Goal: Information Seeking & Learning: Check status

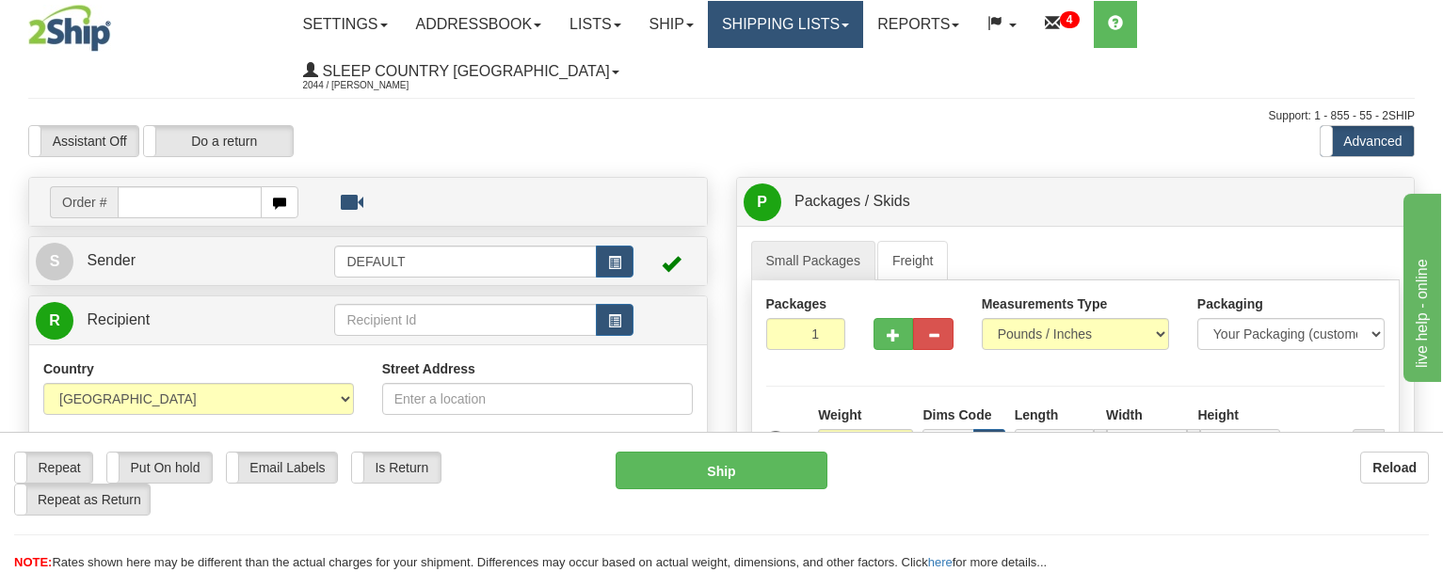
click at [811, 22] on link "Shipping lists" at bounding box center [785, 24] width 155 height 47
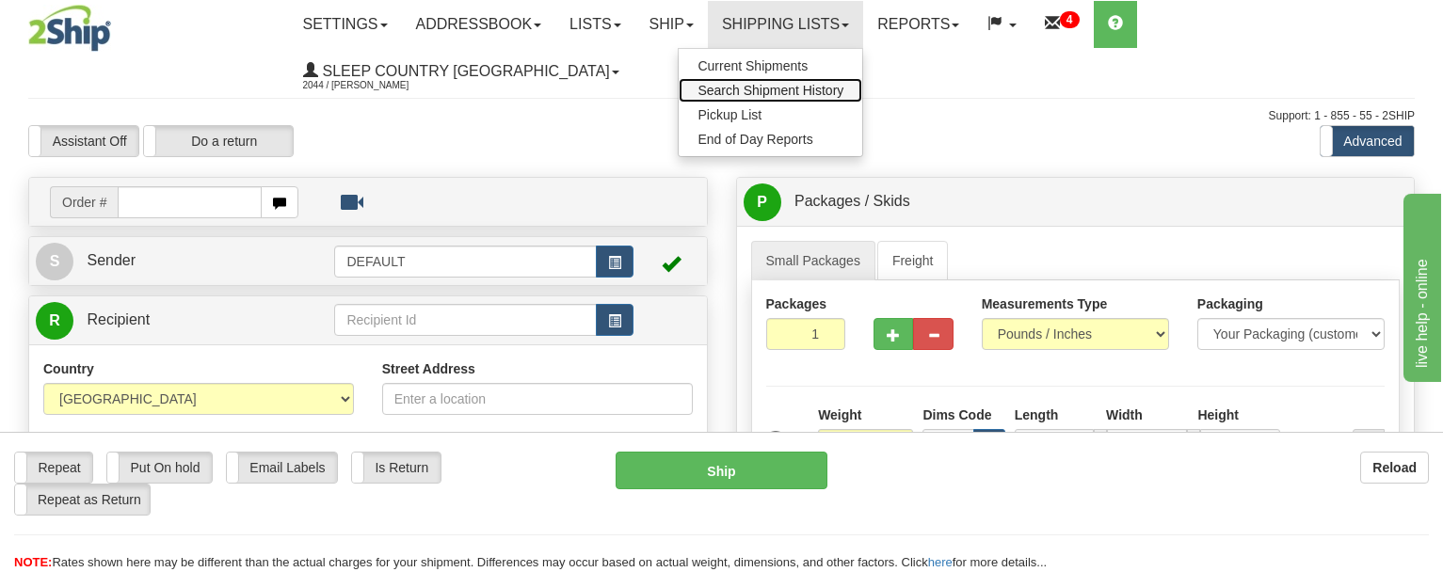
click at [799, 88] on span "Search Shipment History" at bounding box center [771, 90] width 146 height 15
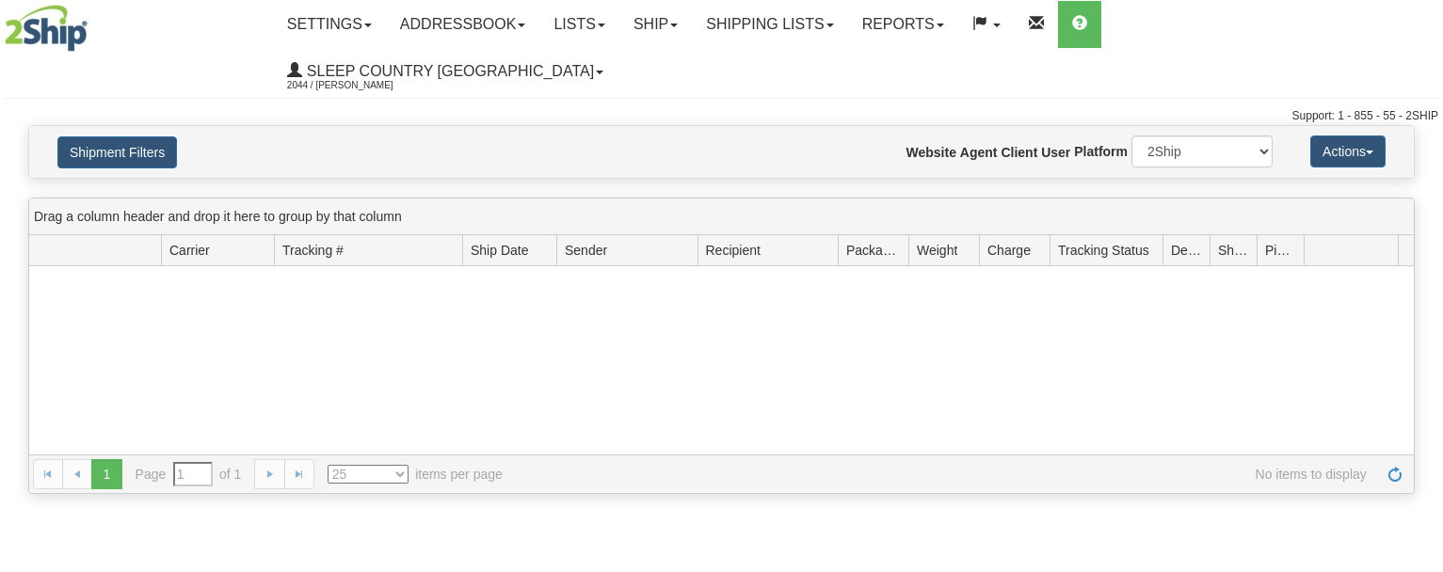
type input "From 08/27/2025 To 08/28/2025"
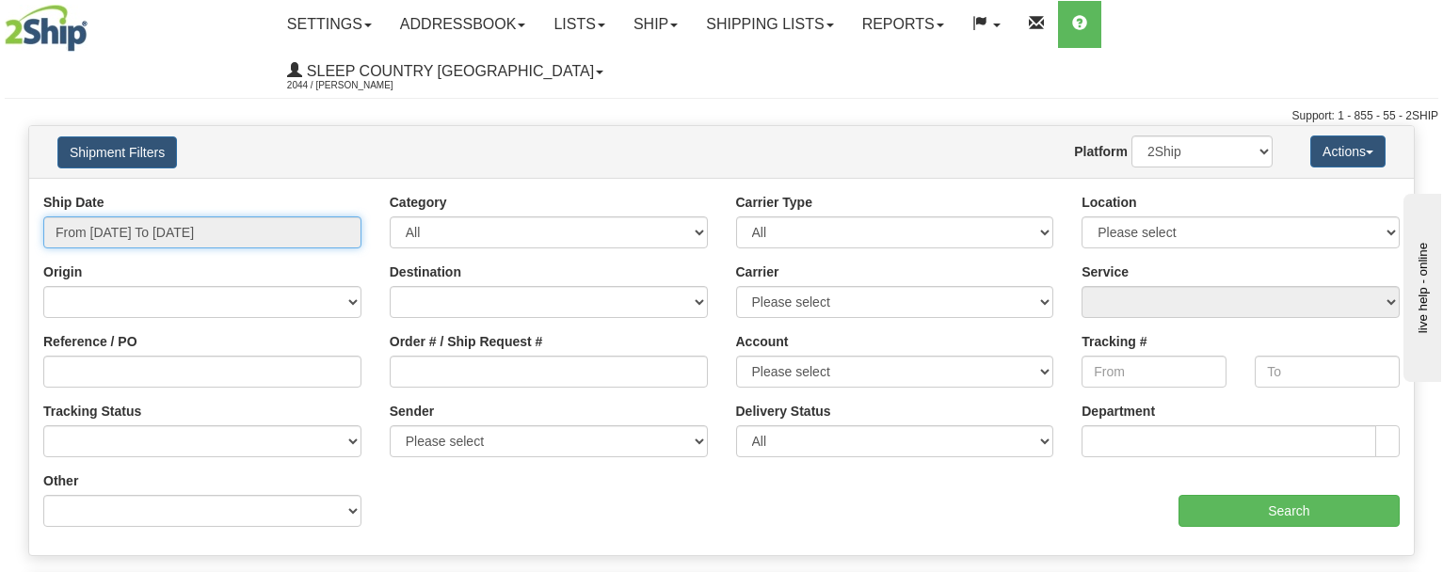
click at [174, 217] on input "From 08/27/2025 To 08/28/2025" at bounding box center [202, 233] width 318 height 32
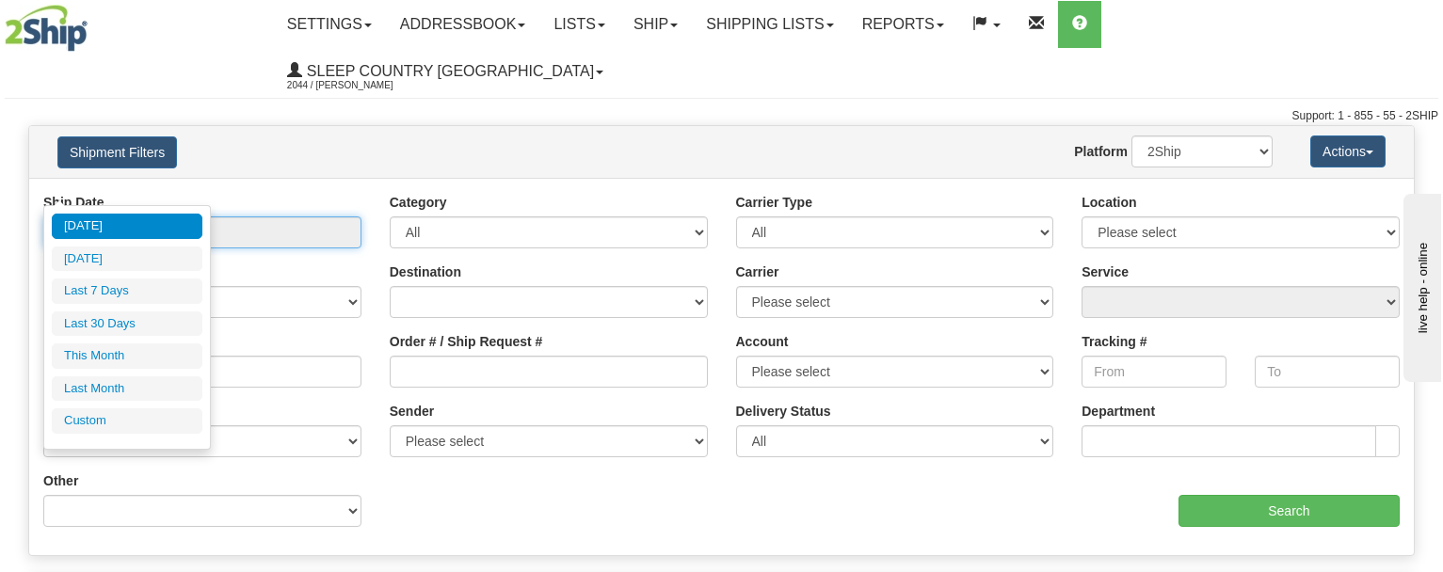
type input "08/01/2025"
type input "08/31/2025"
type input "07/01/2025"
type input "07/31/2025"
type input "[DATE]"
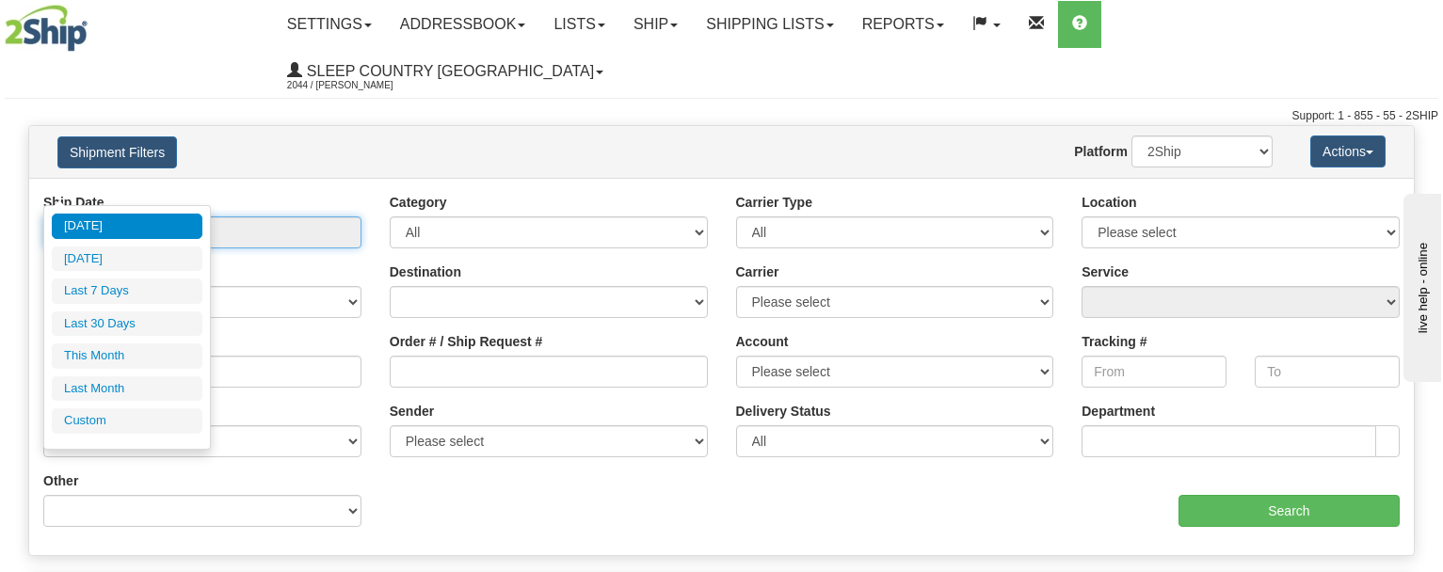
type input "[DATE]"
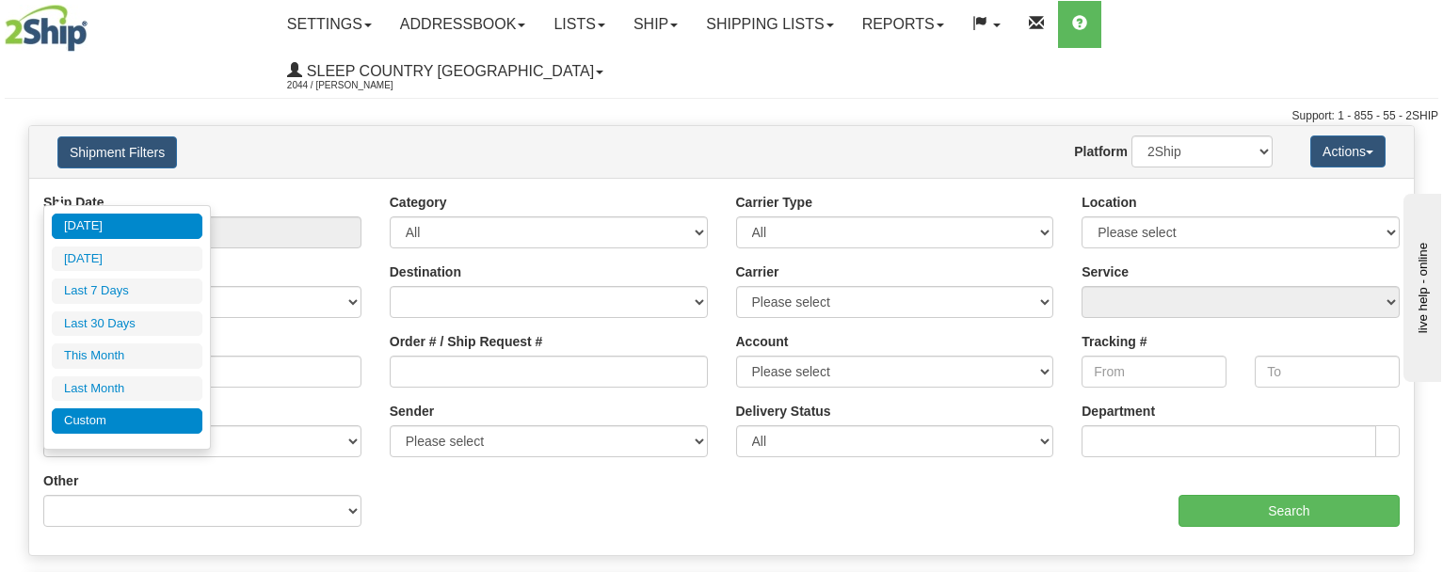
click at [106, 417] on li "Custom" at bounding box center [127, 421] width 151 height 25
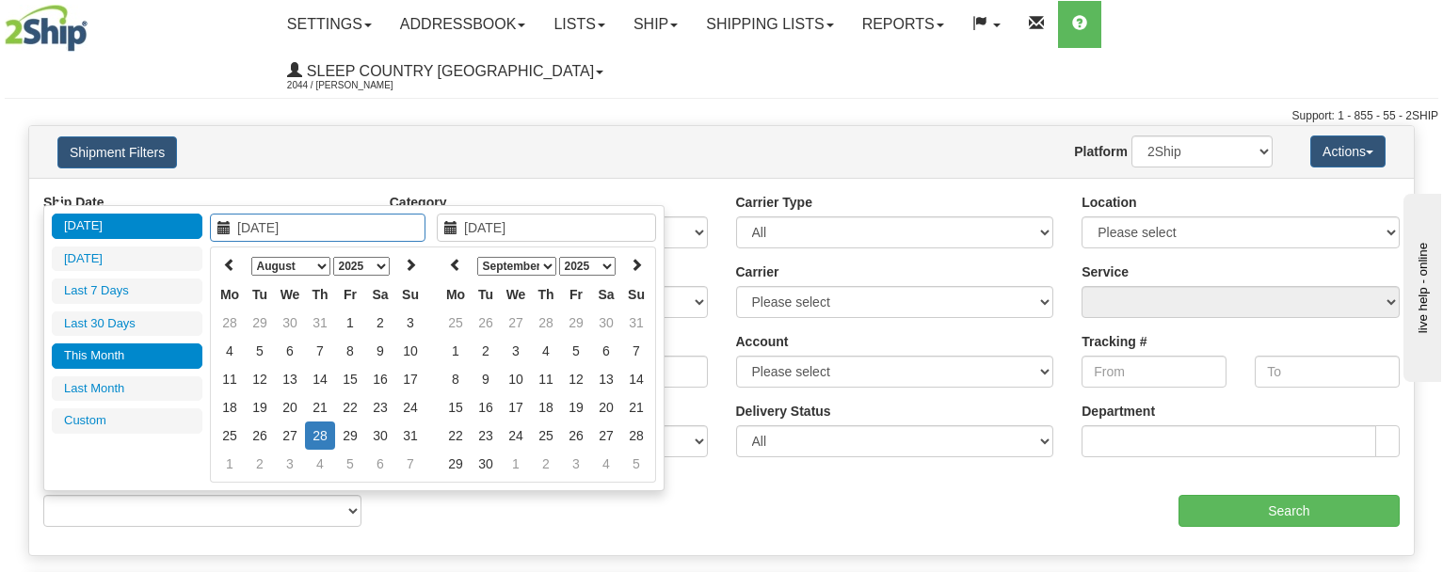
type input "07/01/2025"
type input "07/31/2025"
type input "[DATE]"
type input "08/01/2025"
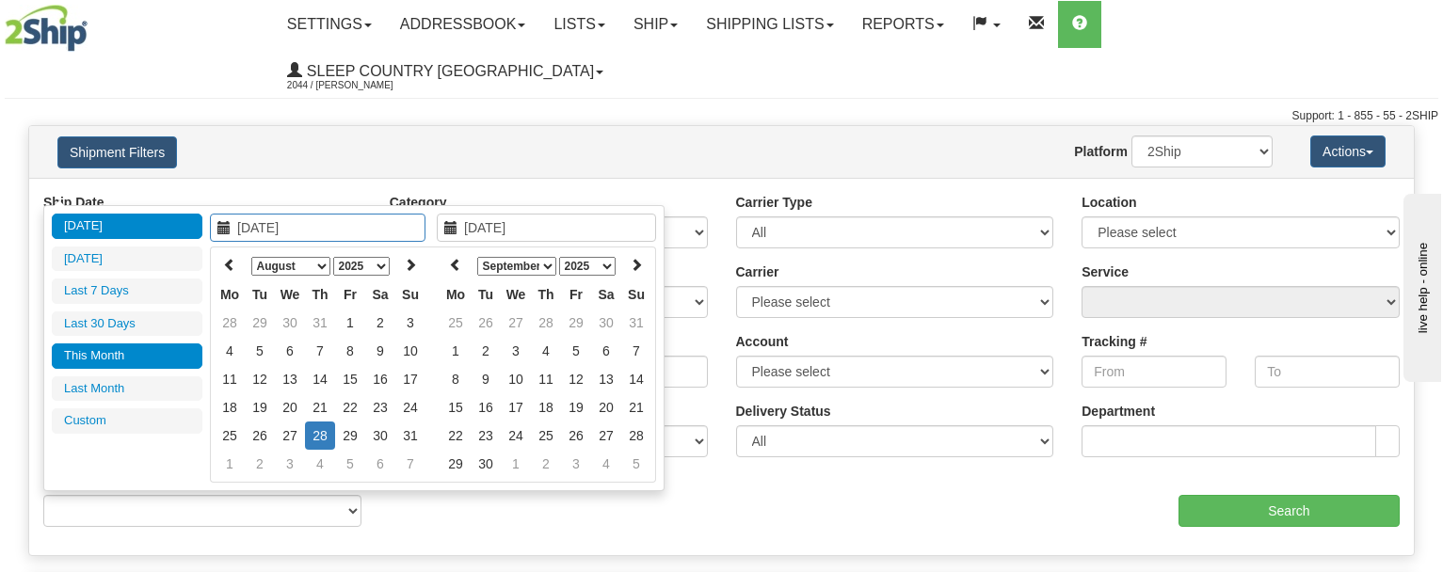
type input "08/31/2025"
type input "07/30/2025"
type input "[DATE]"
type input "08/27/2025"
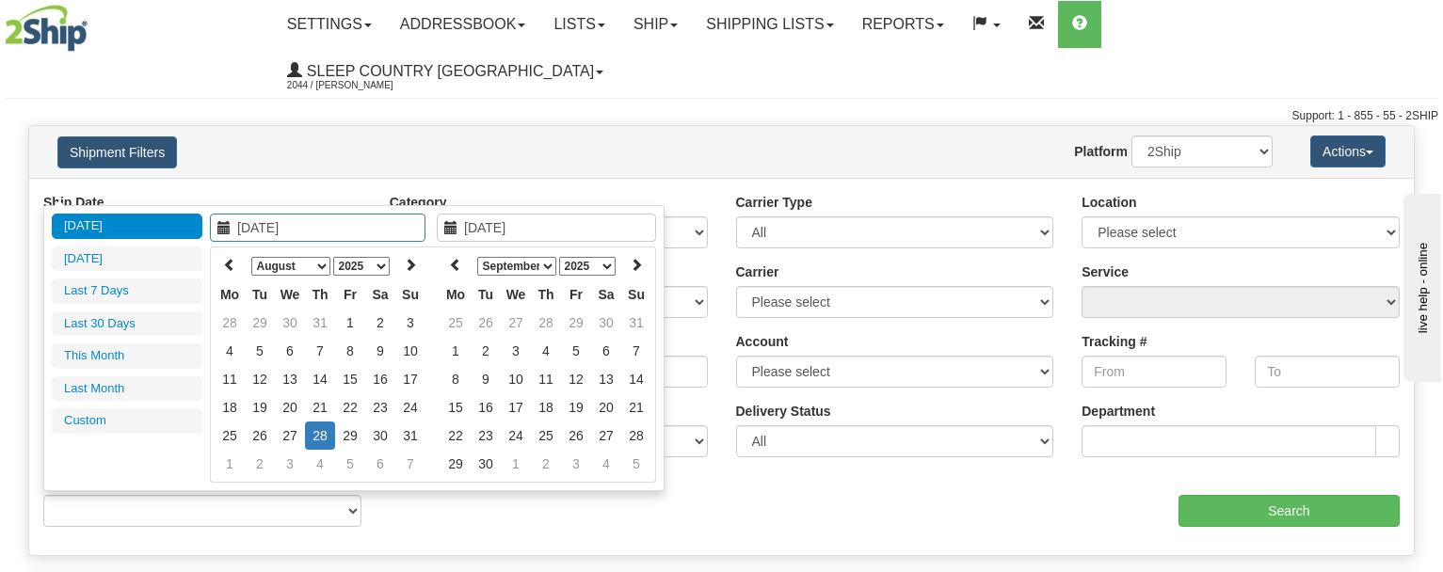
type input "[DATE]"
type input "08/01/2025"
click at [347, 321] on td "1" at bounding box center [350, 323] width 30 height 28
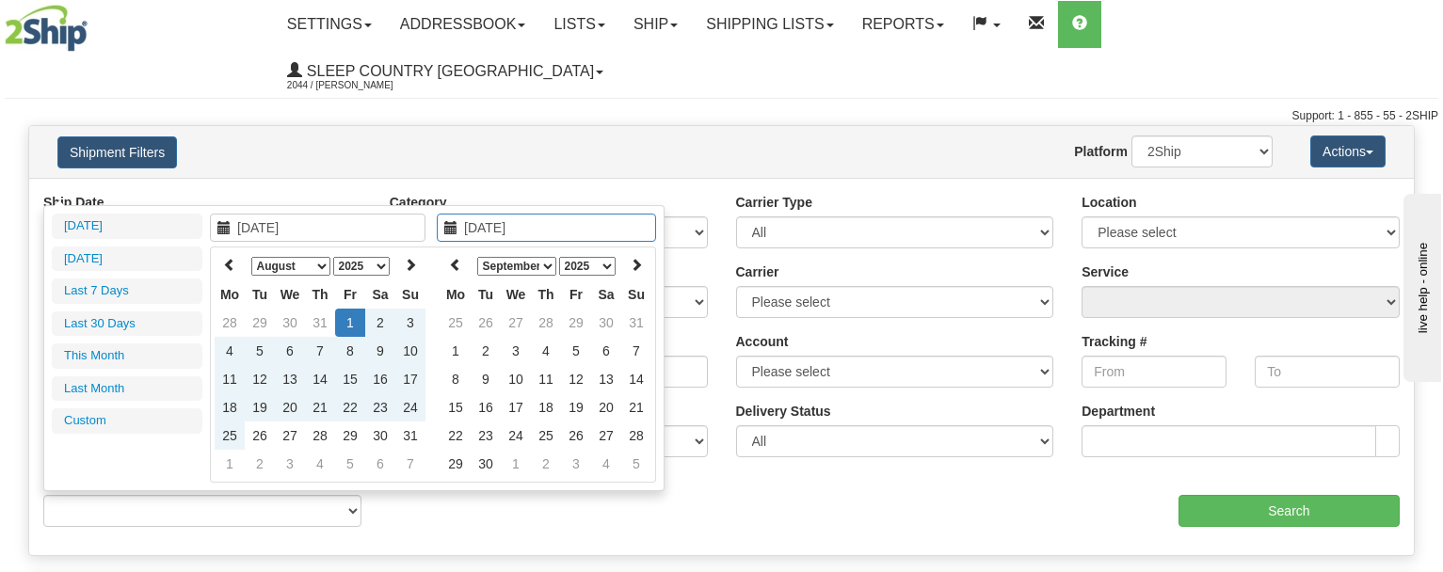
click at [535, 264] on select "January February March April May June July August September October November De…" at bounding box center [516, 266] width 79 height 19
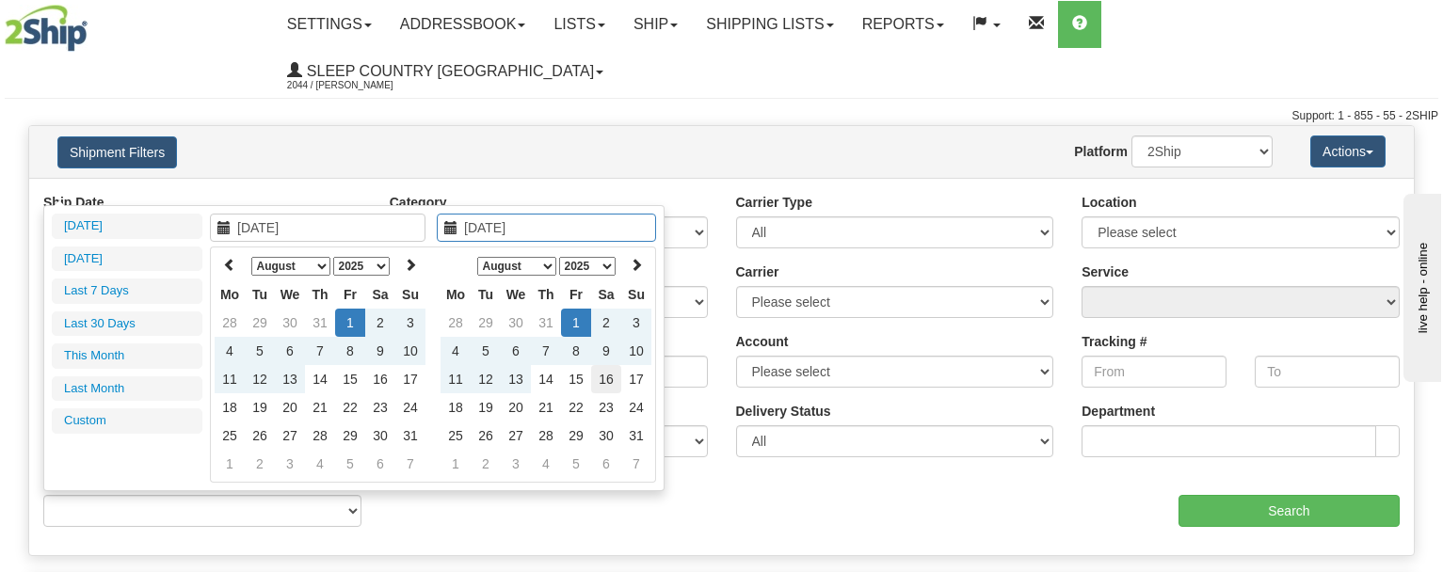
type input "08/16/2025"
click at [609, 378] on td "16" at bounding box center [606, 379] width 30 height 28
type input "From 08/01/2025 To 08/16/2025"
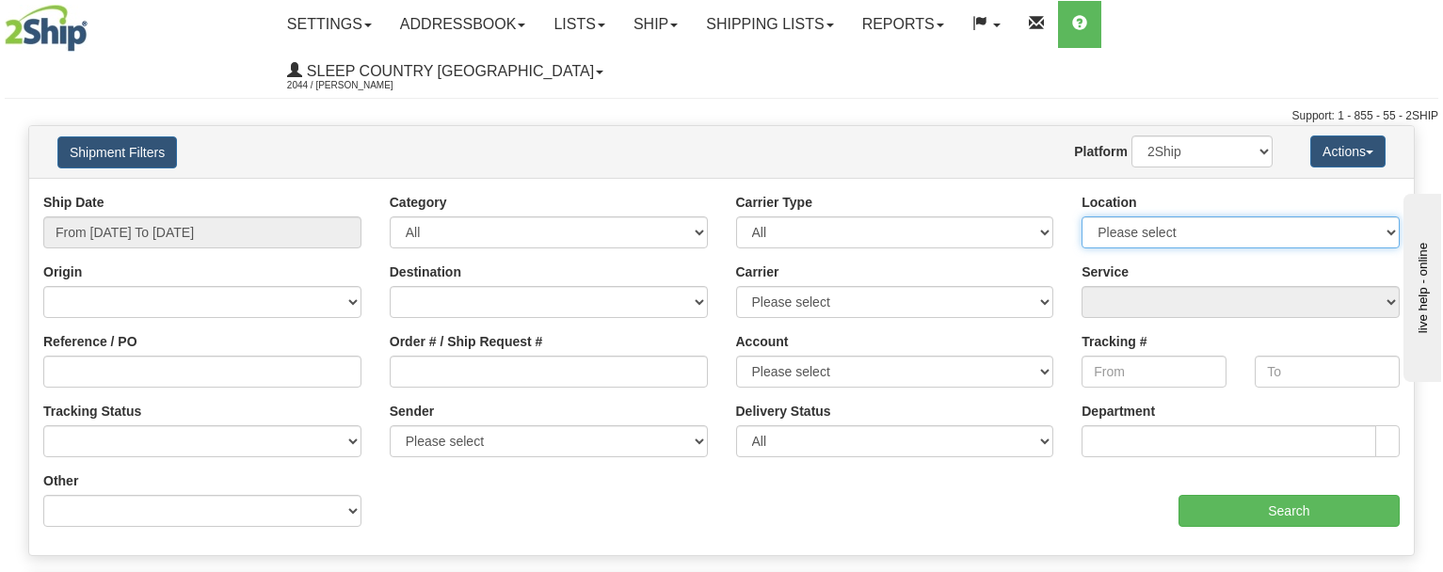
click at [1220, 217] on select "Please select Old Toronto DC 921 922 93 94 97 390 915 916 98 902 95 96 90 91 92…" at bounding box center [1241, 233] width 318 height 32
select select "3937"
click at [1082, 217] on select "Please select Old Toronto DC 921 922 93 94 97 390 915 916 98 902 95 96 90 91 92…" at bounding box center [1241, 233] width 318 height 32
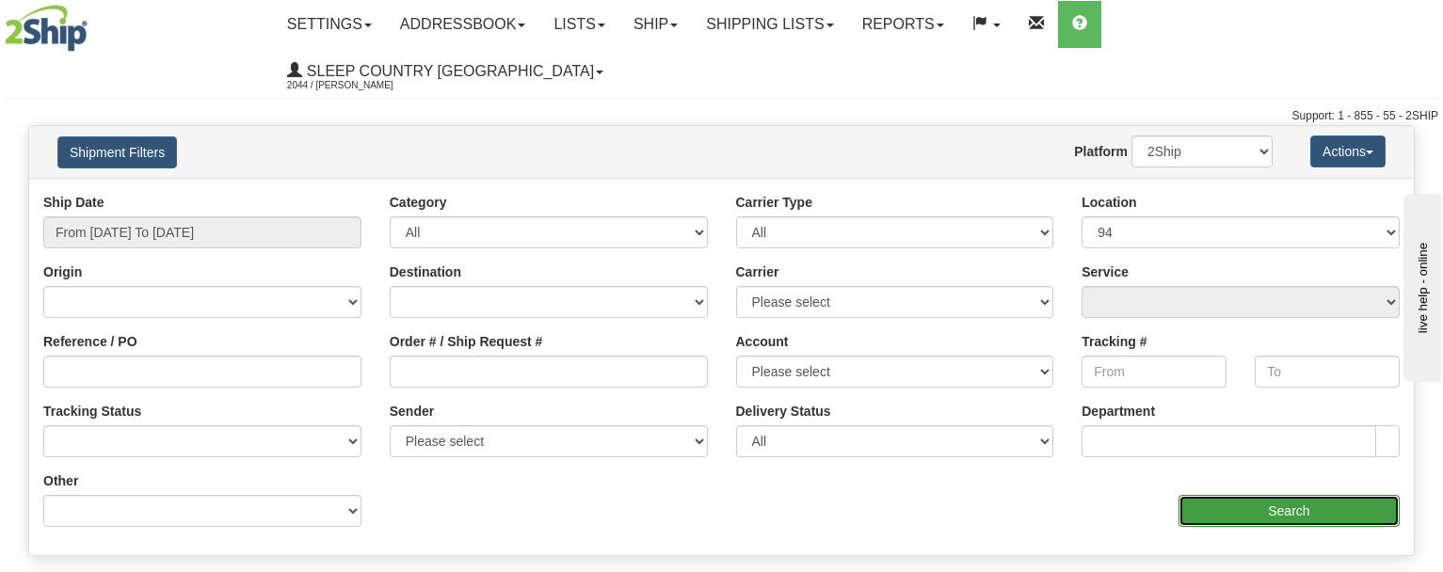
click at [1294, 495] on input "Search" at bounding box center [1289, 511] width 221 height 32
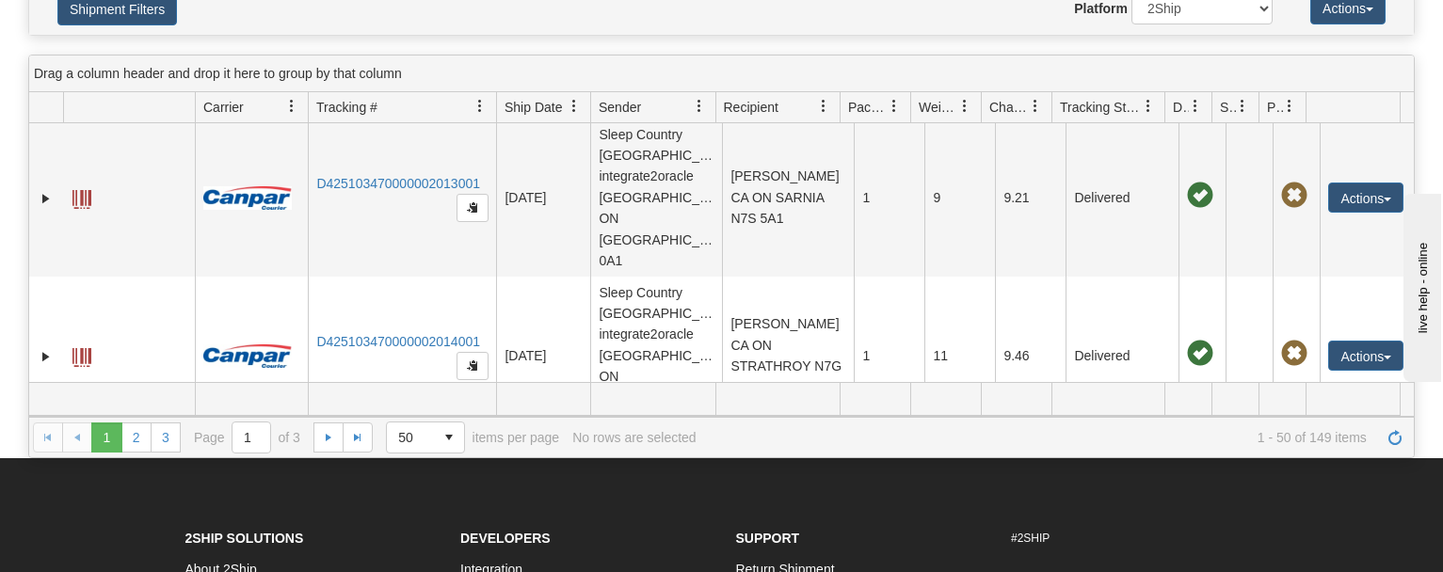
scroll to position [188, 0]
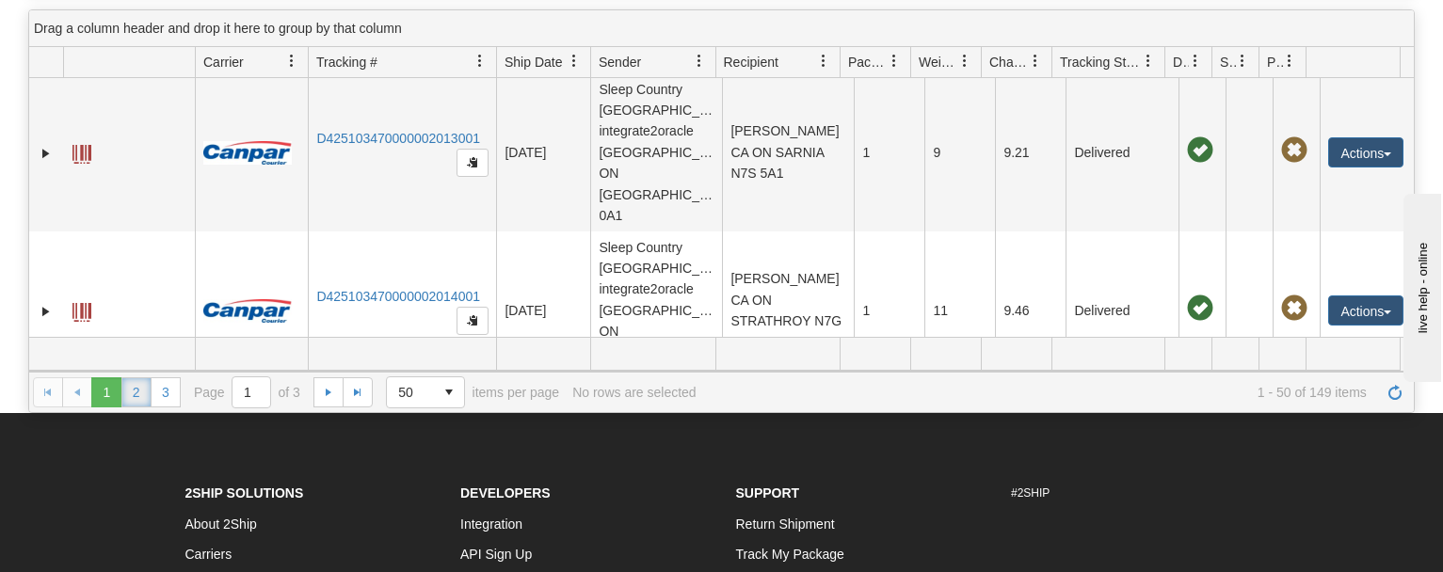
click at [131, 377] on link "2" at bounding box center [136, 392] width 30 height 30
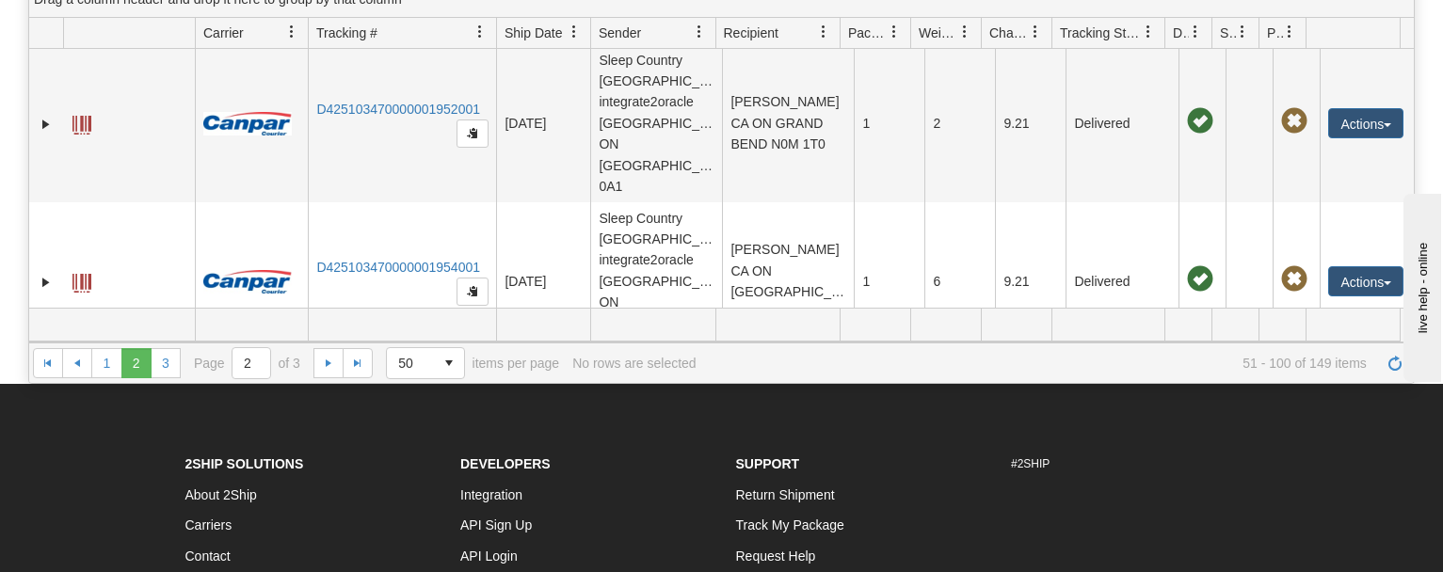
scroll to position [201, 0]
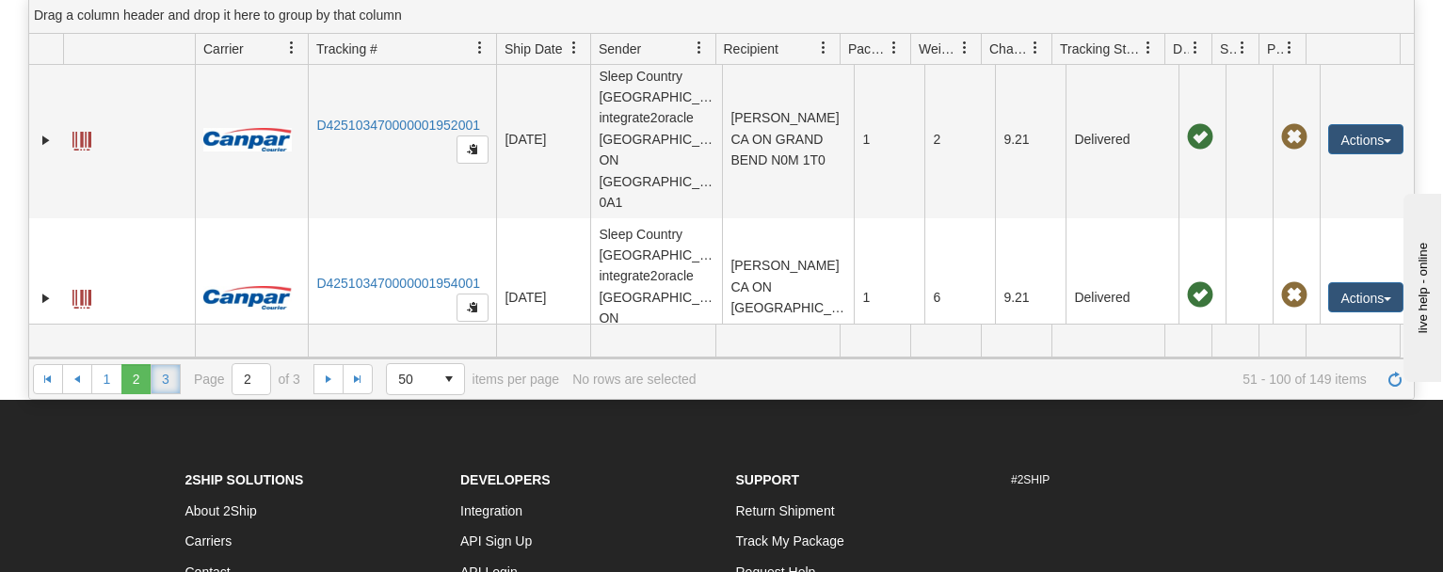
click at [170, 364] on link "3" at bounding box center [166, 379] width 30 height 30
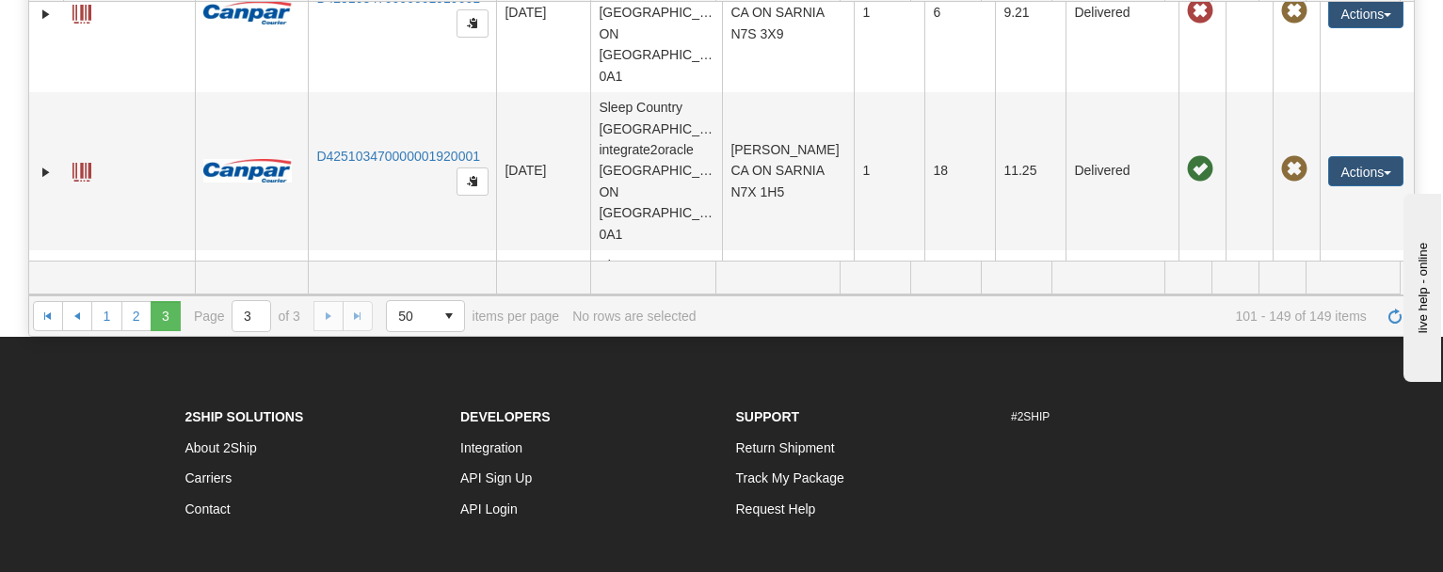
scroll to position [390, 0]
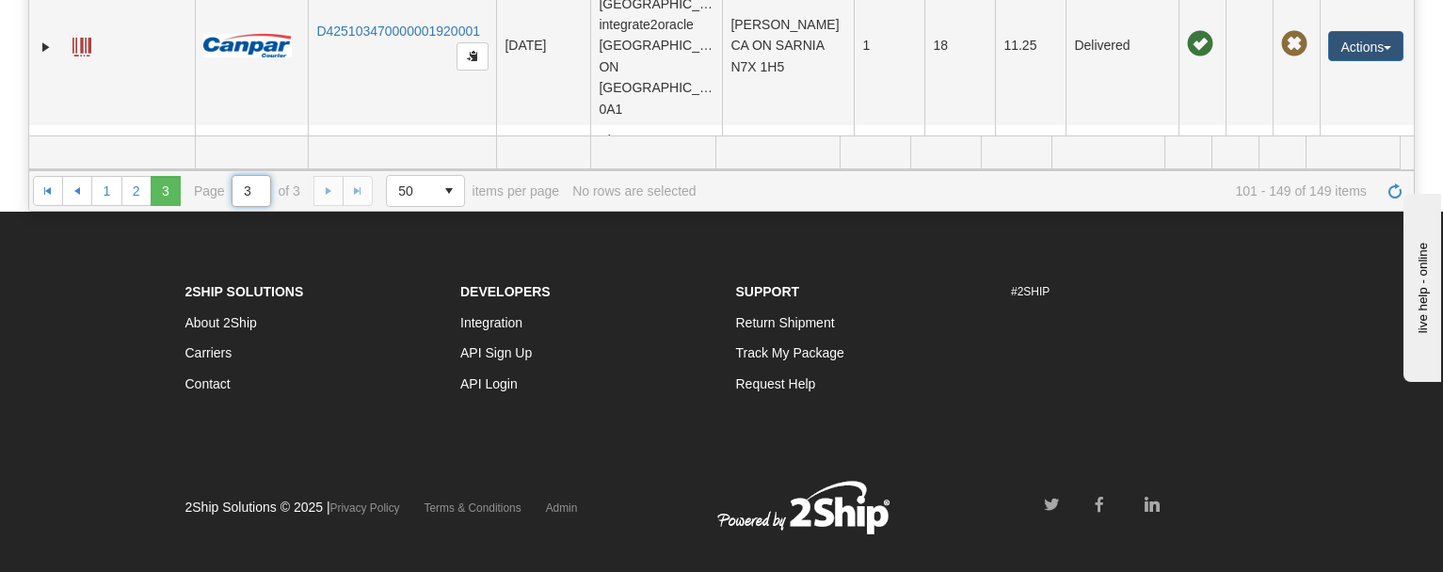
click at [246, 176] on input "3" at bounding box center [252, 191] width 38 height 30
click at [104, 176] on link "1" at bounding box center [106, 191] width 30 height 30
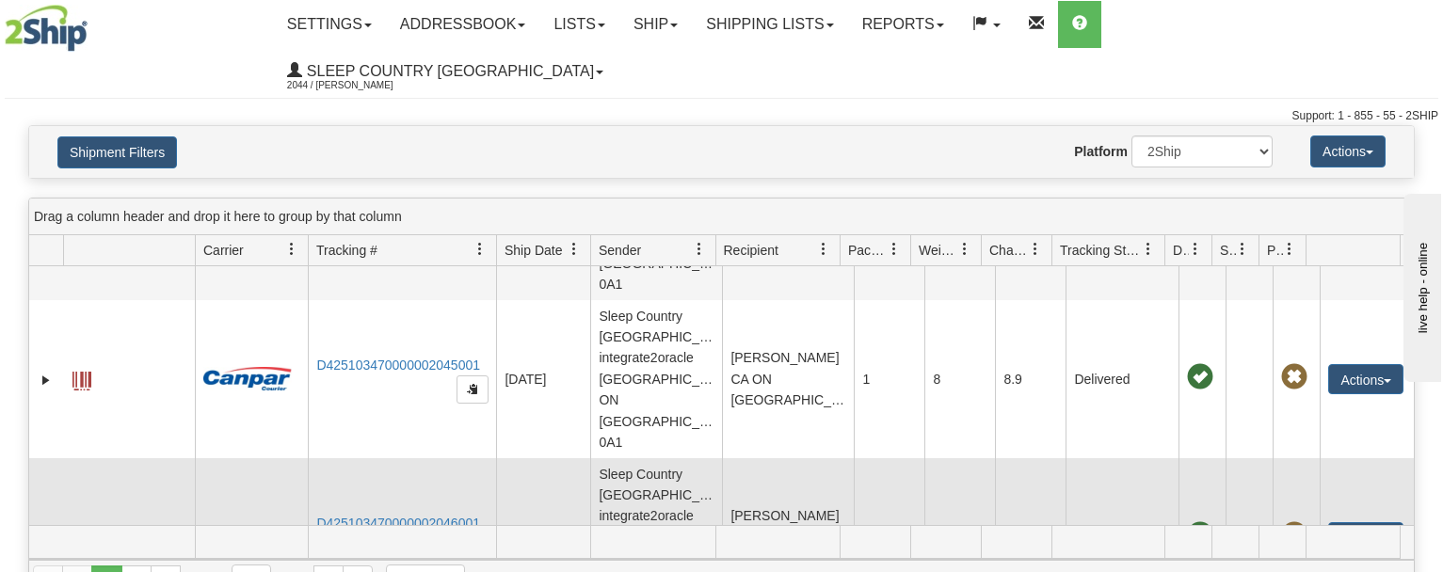
scroll to position [0, 0]
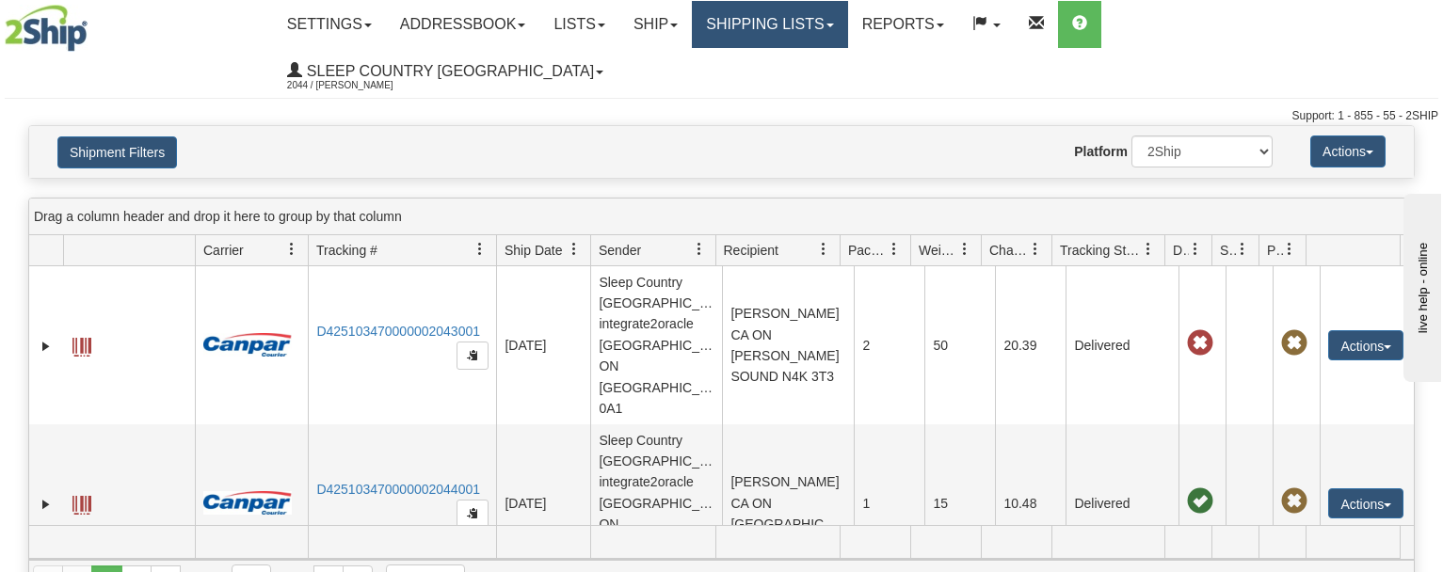
drag, startPoint x: 831, startPoint y: 24, endPoint x: 821, endPoint y: 55, distance: 32.7
click at [831, 23] on link "Shipping lists" at bounding box center [769, 24] width 155 height 47
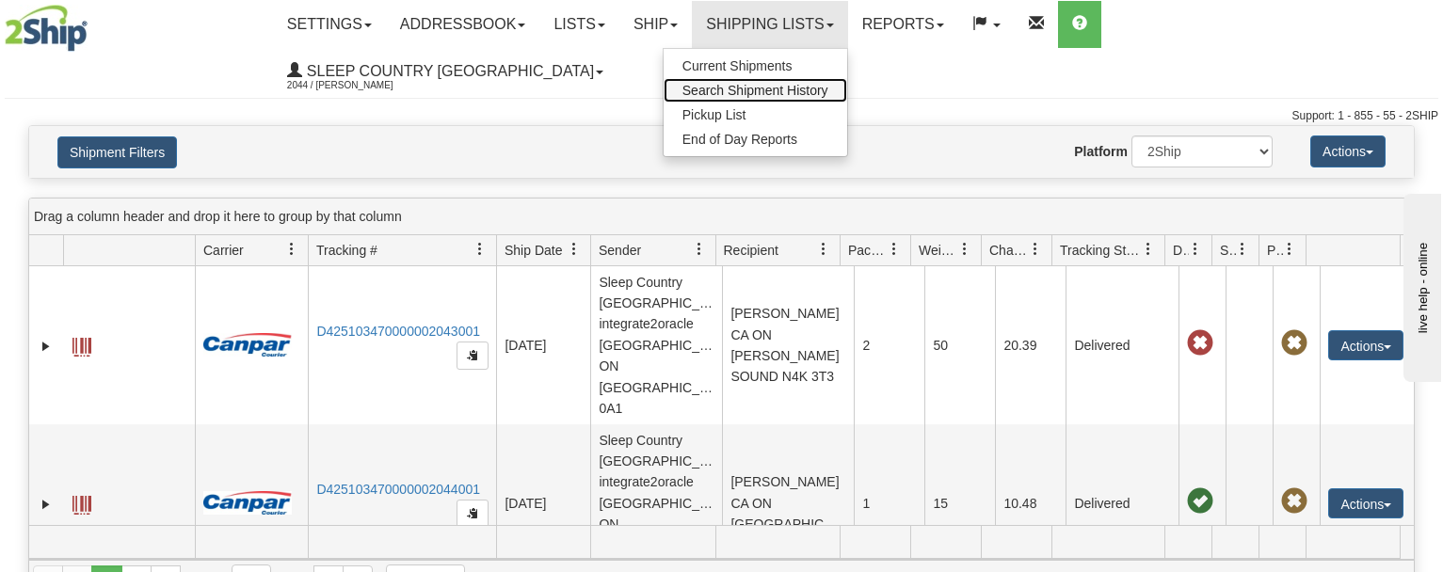
drag, startPoint x: 847, startPoint y: 89, endPoint x: 814, endPoint y: 104, distance: 35.8
click at [828, 88] on span "Search Shipment History" at bounding box center [755, 90] width 146 height 15
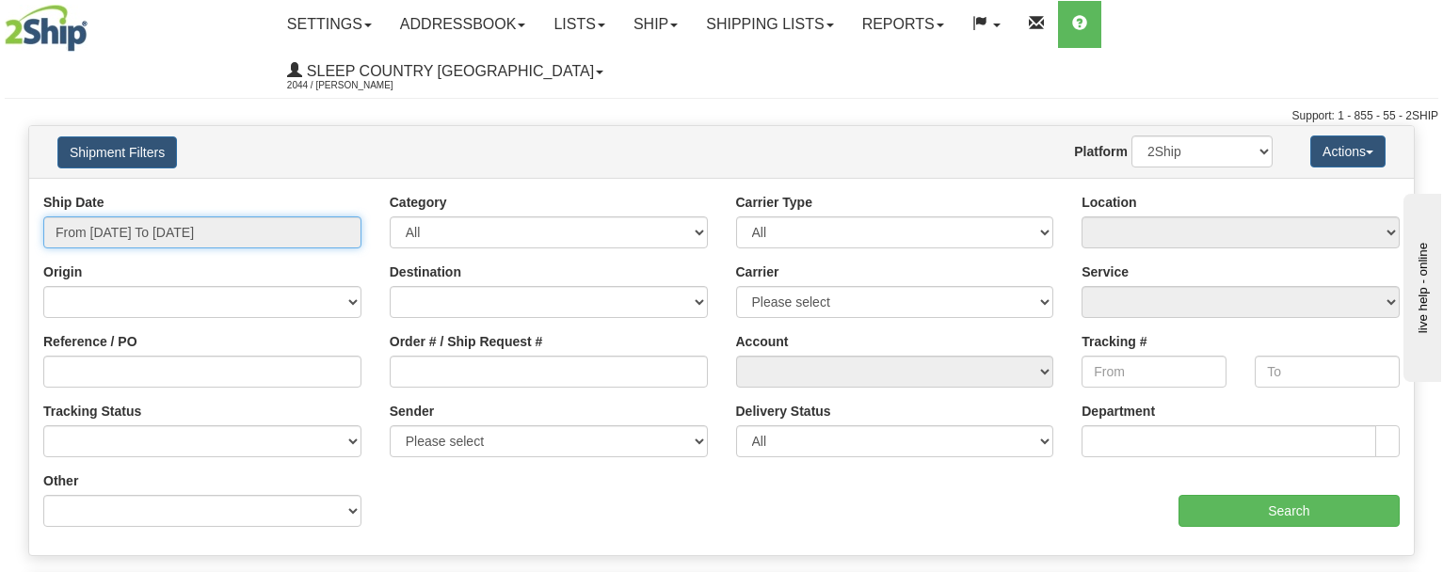
type input "[DATE]"
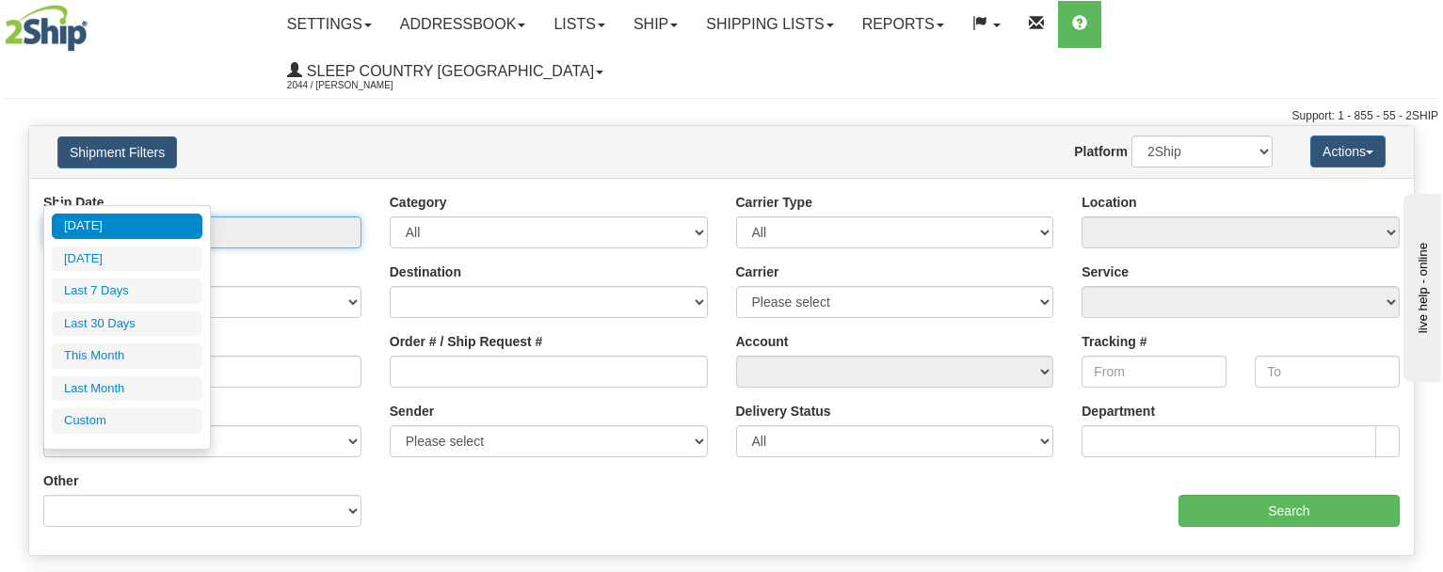
click at [210, 217] on input "From 08/27/2025 To 08/28/2025" at bounding box center [202, 233] width 318 height 32
type input "08/27/2025"
type input "[DATE]"
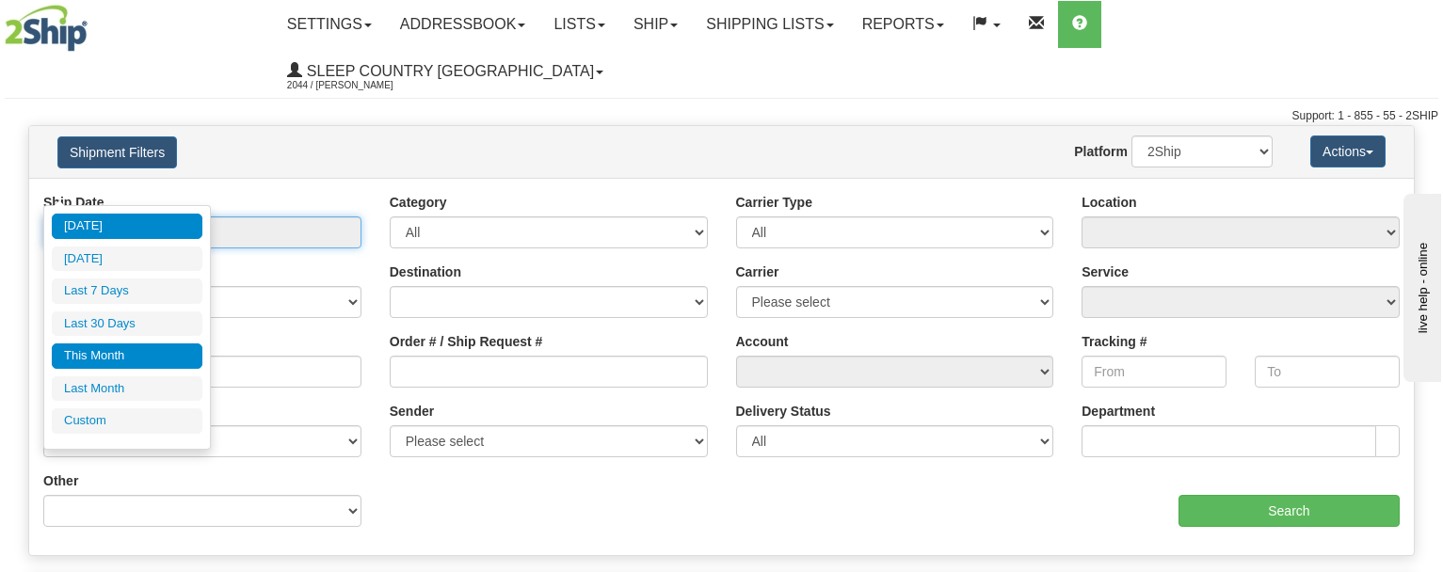
type input "08/01/2025"
type input "08/31/2025"
type input "07/01/2025"
type input "07/31/2025"
type input "[DATE]"
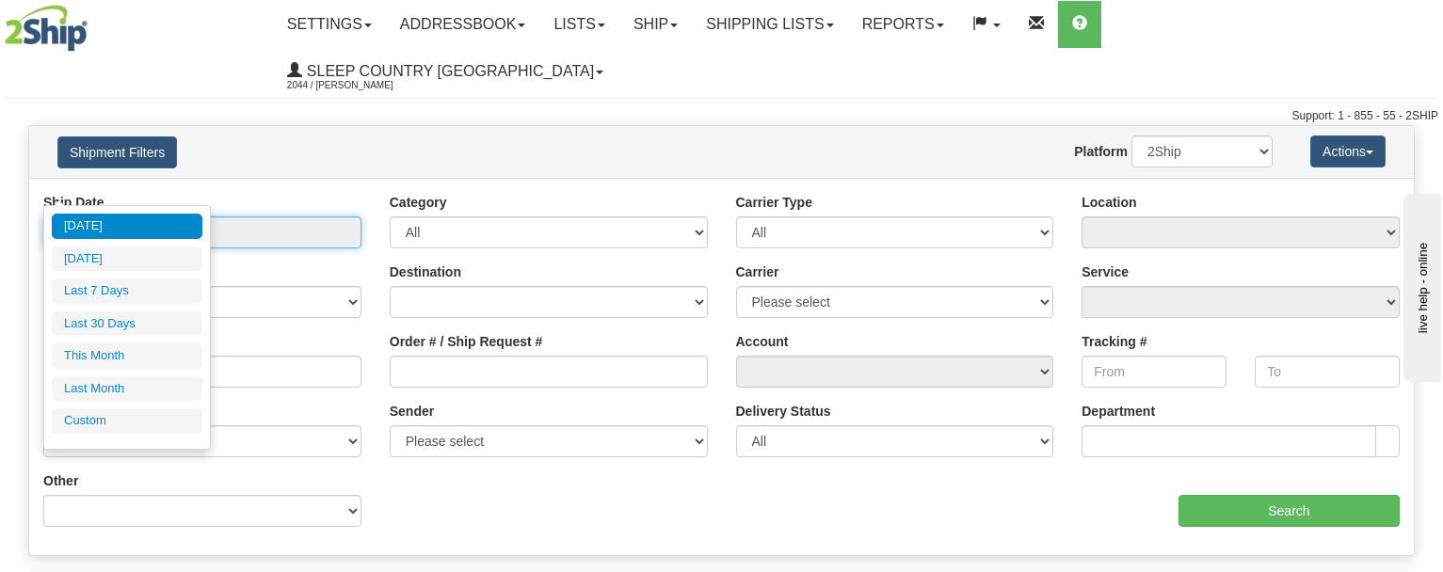
type input "[DATE]"
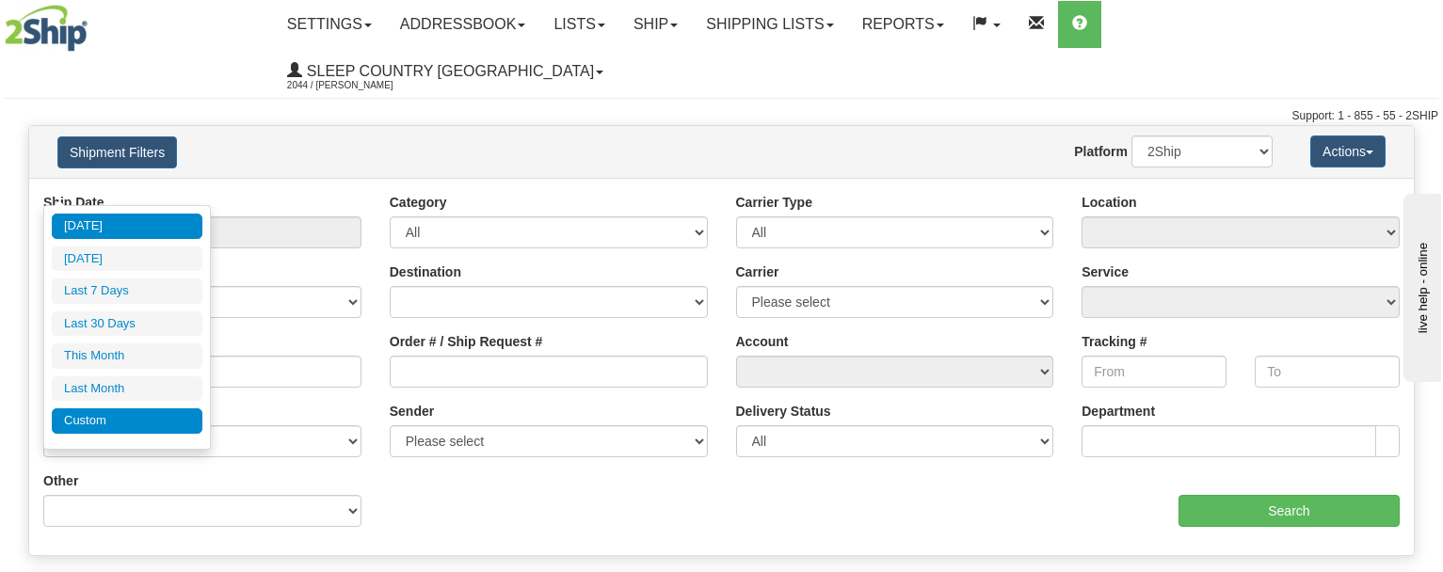
drag, startPoint x: 108, startPoint y: 414, endPoint x: 125, endPoint y: 407, distance: 18.5
click at [109, 412] on li "Custom" at bounding box center [127, 421] width 151 height 25
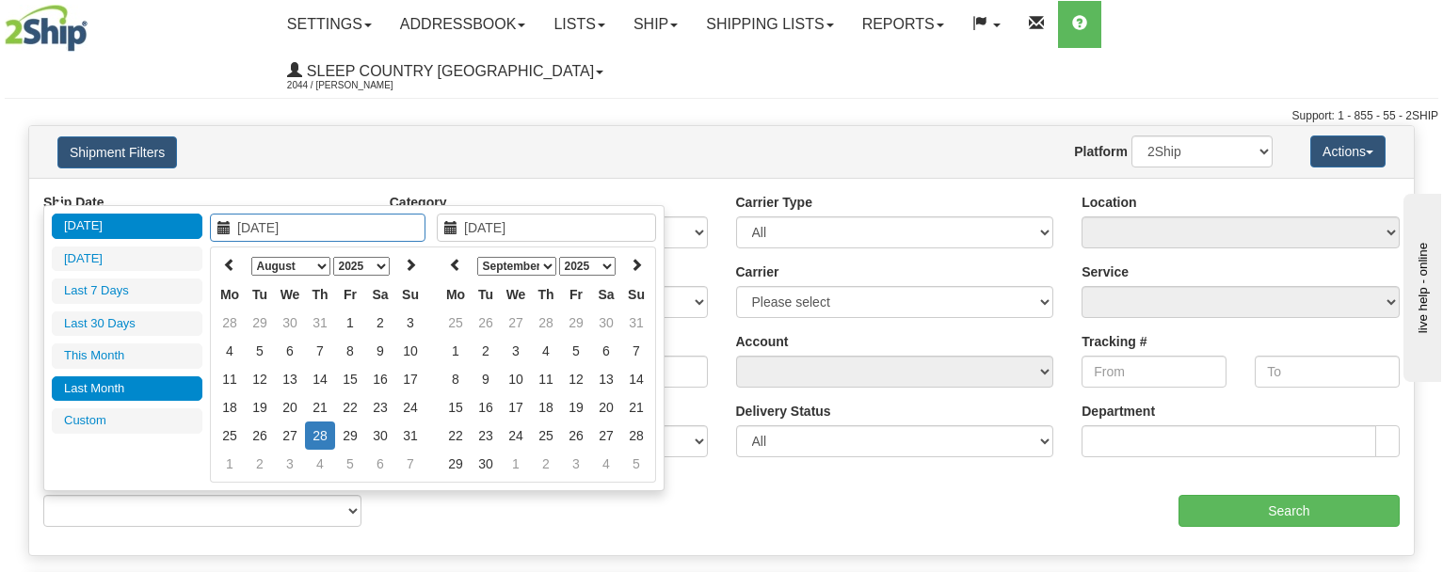
type input "07/01/2025"
type input "07/31/2025"
type input "[DATE]"
type input "08/01/2025"
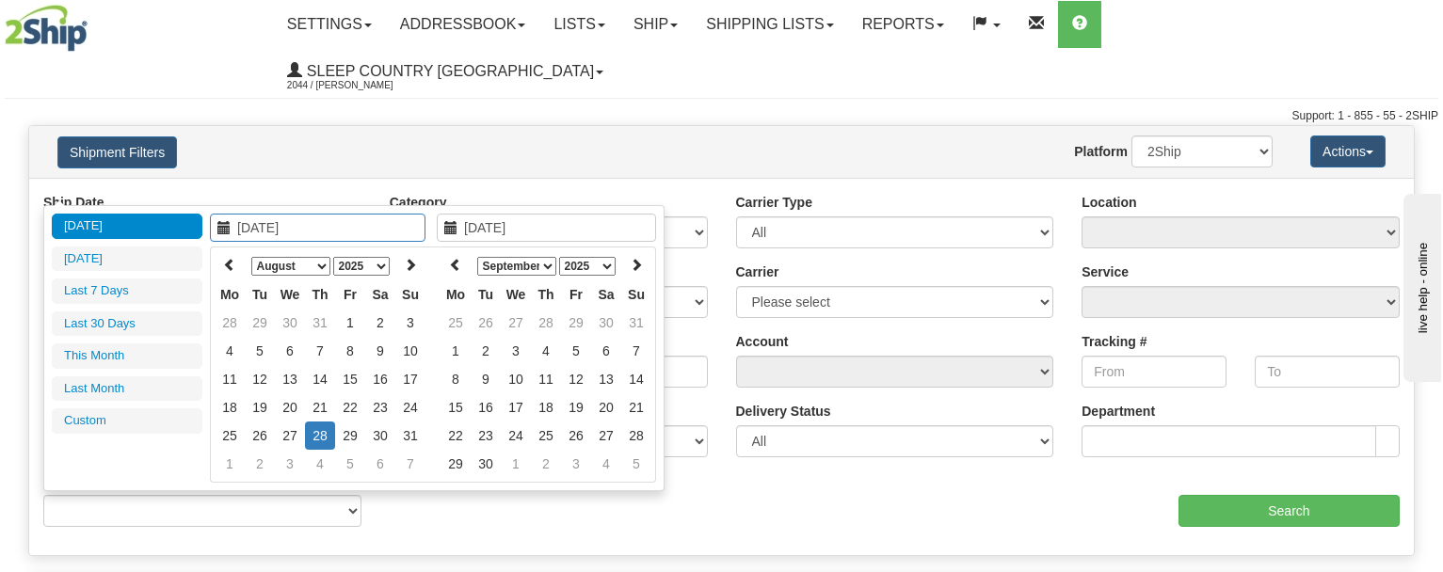
type input "08/31/2025"
type input "07/30/2025"
type input "[DATE]"
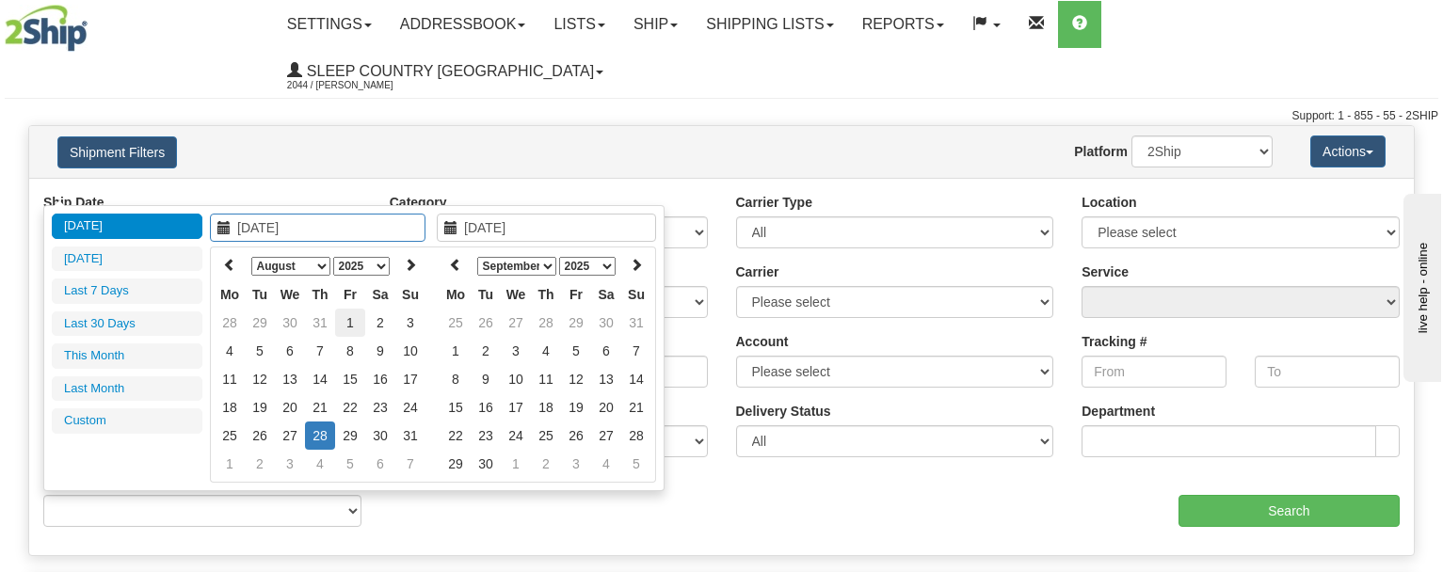
type input "08/01/2025"
click at [348, 319] on td "1" at bounding box center [350, 323] width 30 height 28
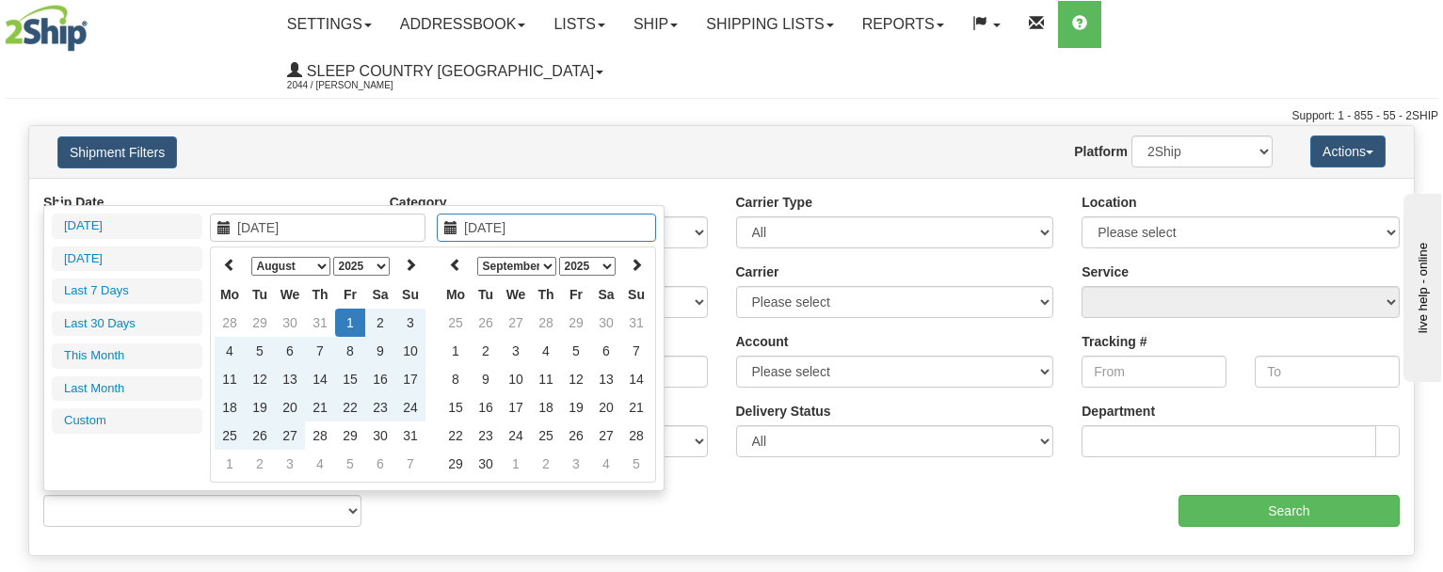
click at [537, 263] on select "January February March April May June July August September October November De…" at bounding box center [516, 266] width 79 height 19
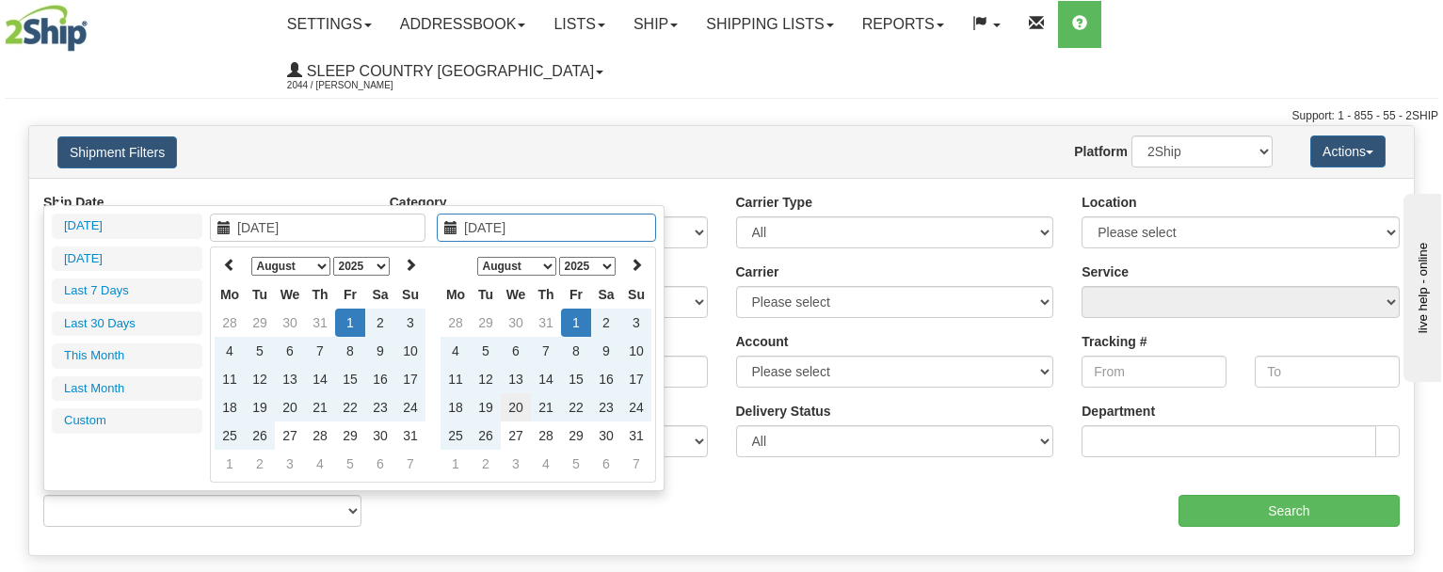
type input "08/20/2025"
click at [510, 404] on td "20" at bounding box center [516, 407] width 30 height 28
type input "From 08/01/2025 To 08/20/2025"
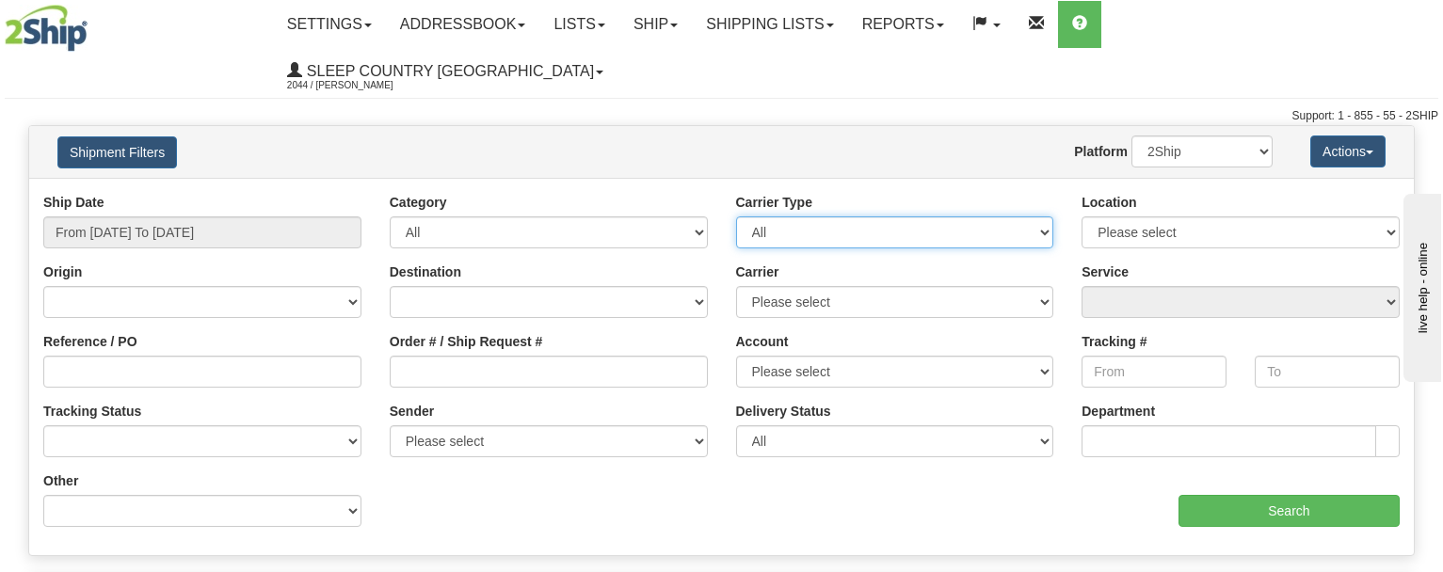
click at [1024, 217] on select "All Most Common Small Package (Parcel / Courier) International Less Than Truckl…" at bounding box center [895, 233] width 318 height 32
click at [966, 136] on div "Website Agent Nothing selected Client User Platform 2Ship Imported" at bounding box center [778, 152] width 1018 height 32
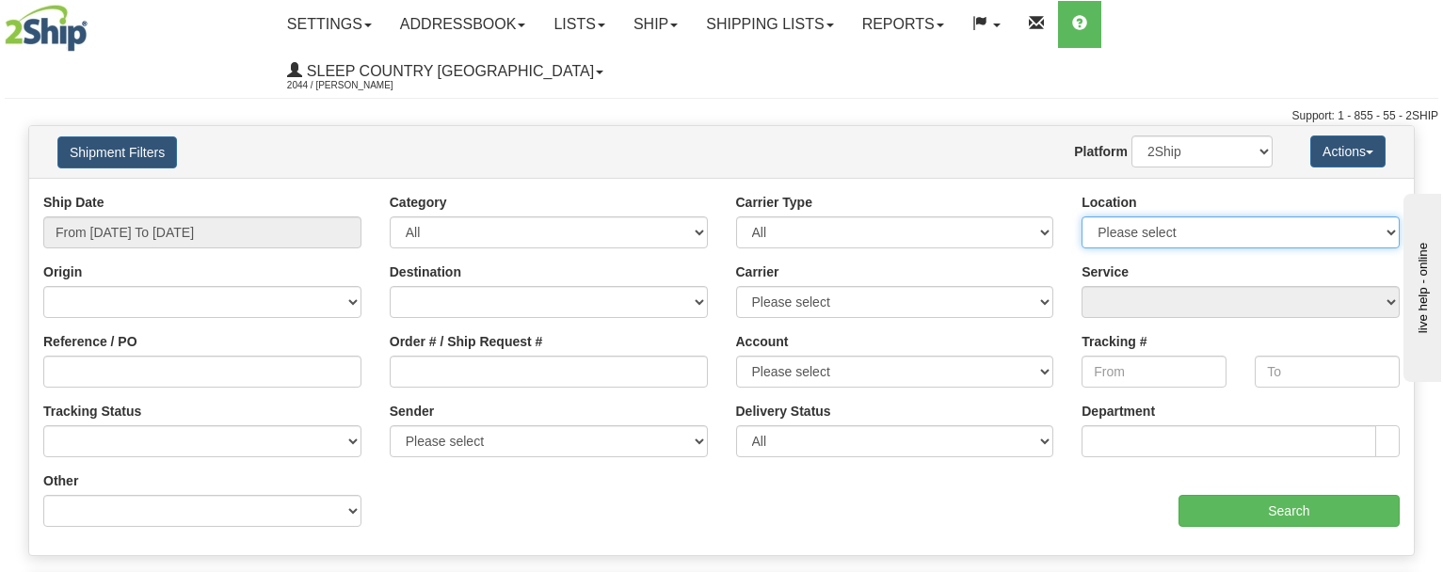
drag, startPoint x: 1381, startPoint y: 187, endPoint x: 1339, endPoint y: 203, distance: 45.3
click at [1380, 217] on select "Please select Old Toronto DC 921 922 93 94 97 390 915 916 98 902 95 96 90 91 92…" at bounding box center [1241, 233] width 318 height 32
select select "3937"
click at [1082, 217] on select "Please select Old Toronto DC 921 922 93 94 97 390 915 916 98 902 95 96 90 91 92…" at bounding box center [1241, 233] width 318 height 32
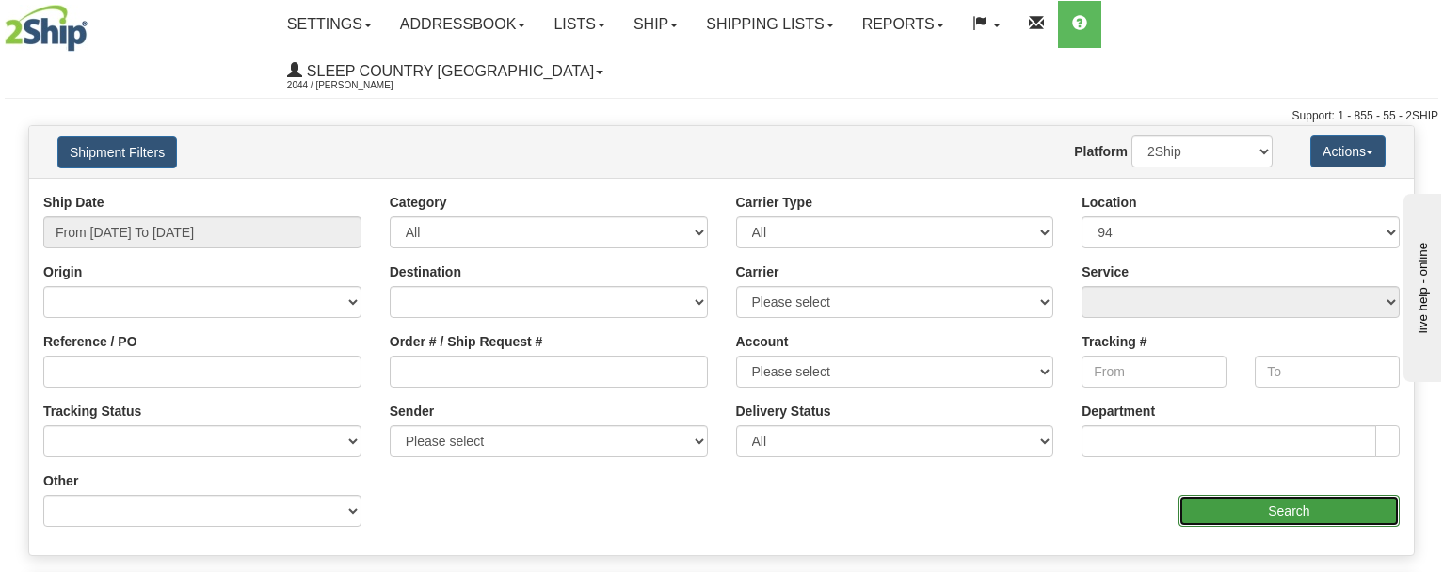
click at [1268, 495] on input "Search" at bounding box center [1289, 511] width 221 height 32
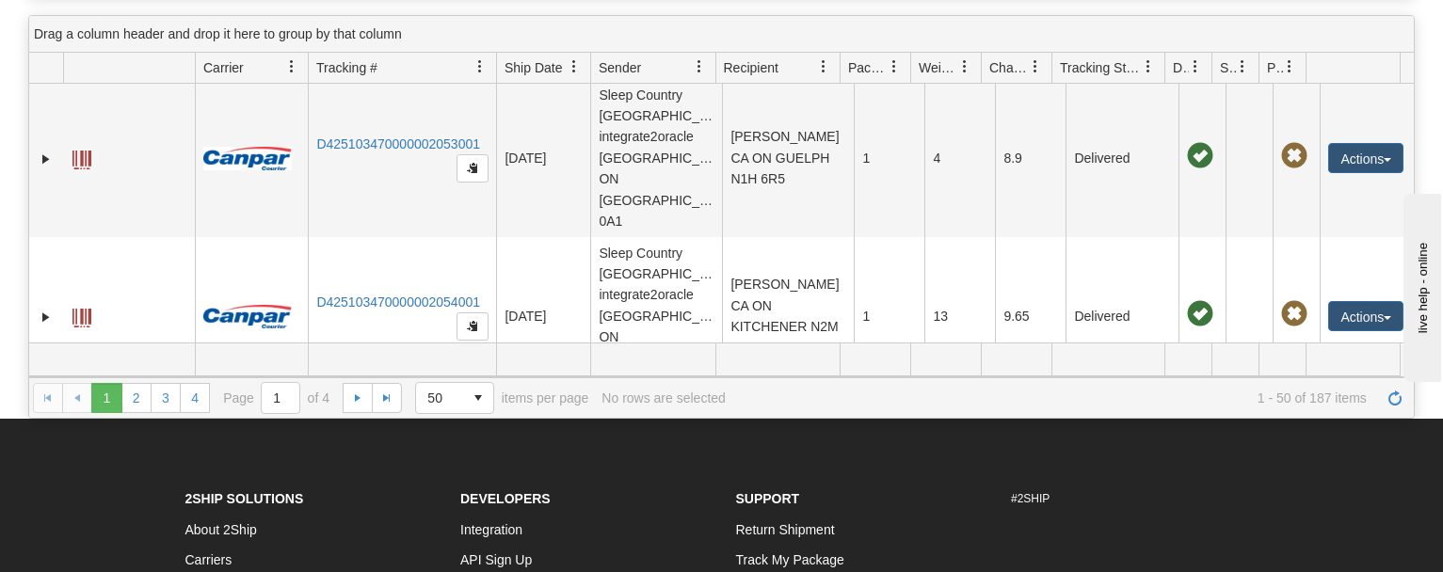
scroll to position [188, 0]
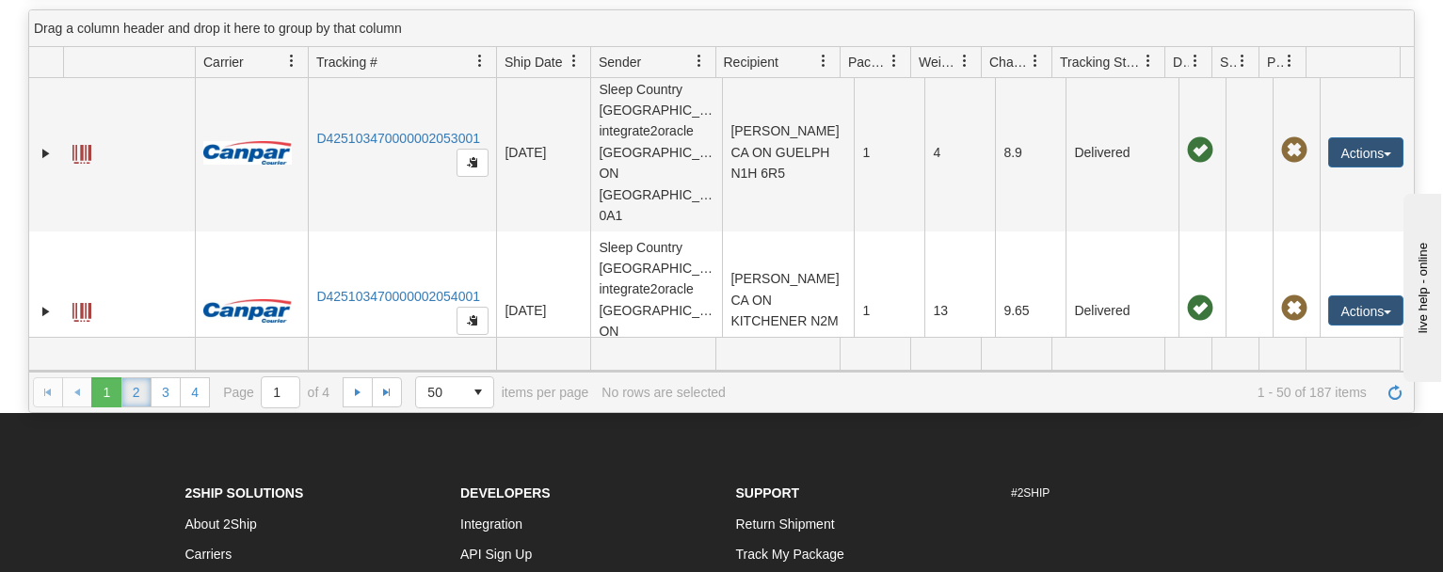
click at [138, 377] on link "2" at bounding box center [136, 392] width 30 height 30
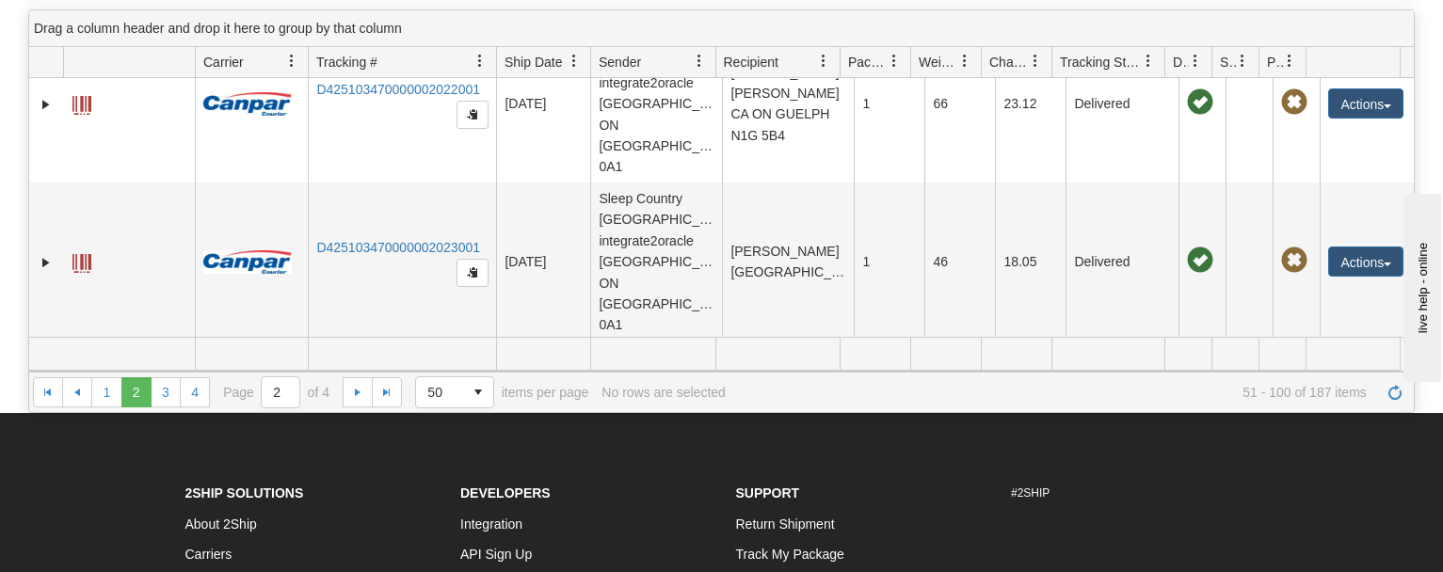
scroll to position [2152, 0]
